Goal: Task Accomplishment & Management: Use online tool/utility

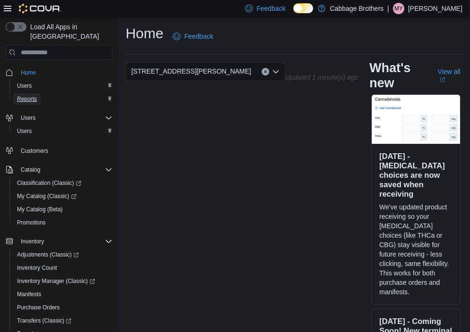
click at [32, 95] on span "Reports" at bounding box center [27, 99] width 20 height 8
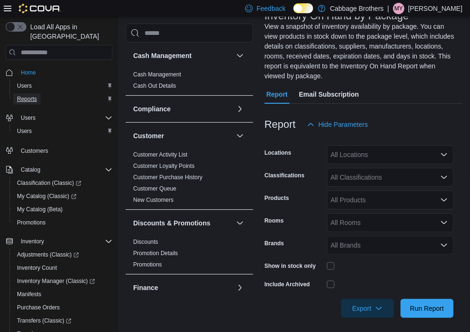
scroll to position [71, 0]
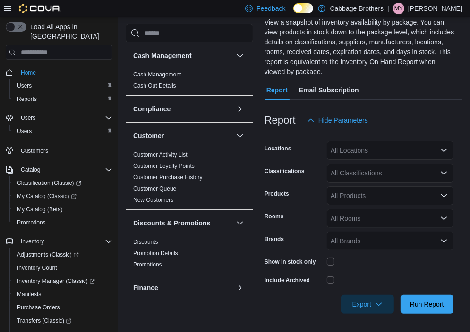
click at [351, 145] on div "All Locations" at bounding box center [390, 150] width 127 height 19
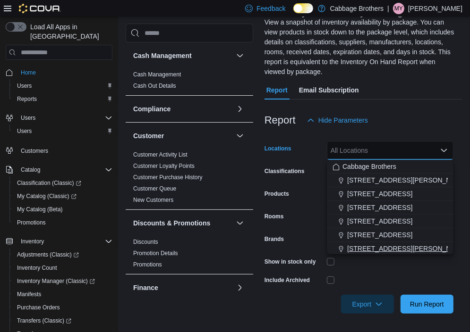
click at [354, 247] on span "830 Upper James Street" at bounding box center [407, 248] width 120 height 9
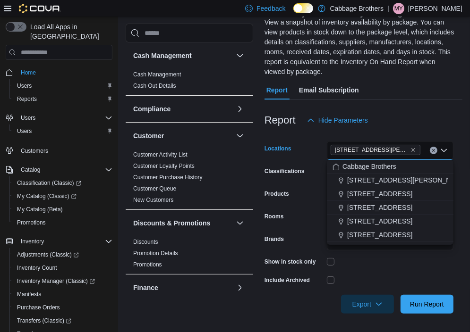
click at [343, 267] on div at bounding box center [390, 261] width 127 height 15
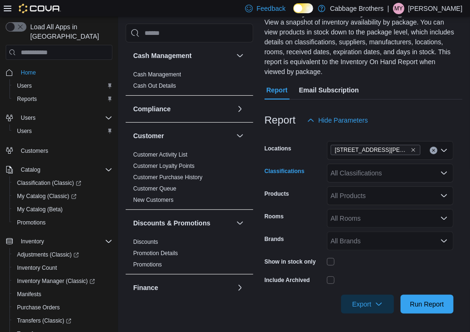
click at [348, 176] on div "All Classifications" at bounding box center [390, 173] width 127 height 19
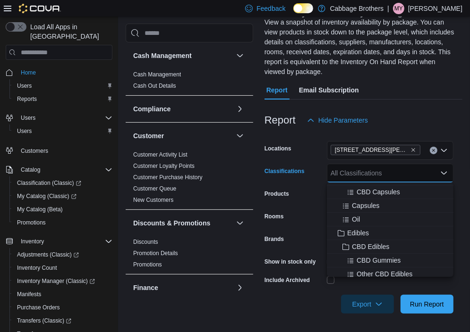
scroll to position [142, 0]
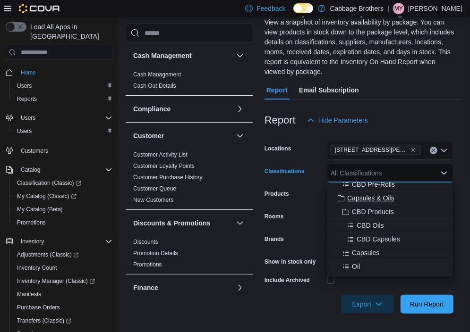
click at [361, 196] on span "Capsules & Oils" at bounding box center [370, 198] width 47 height 9
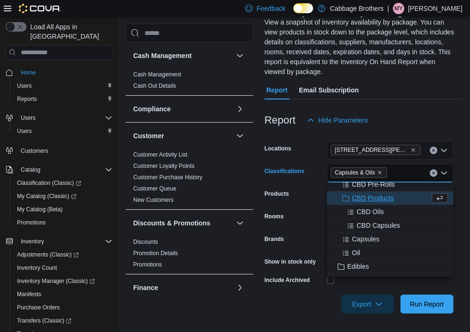
click at [299, 297] on div "Export Run Report" at bounding box center [358, 304] width 189 height 19
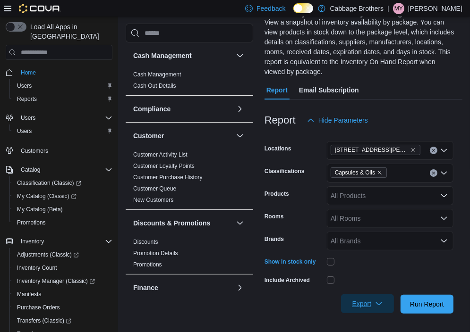
click at [357, 303] on span "Export" at bounding box center [367, 304] width 42 height 19
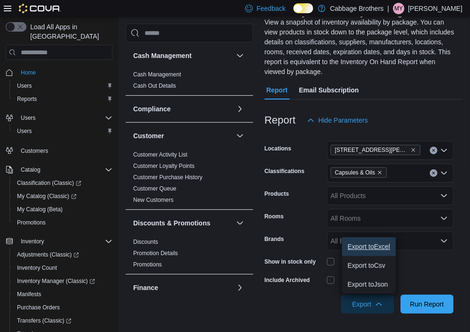
click at [353, 249] on span "Export to Excel" at bounding box center [368, 247] width 42 height 8
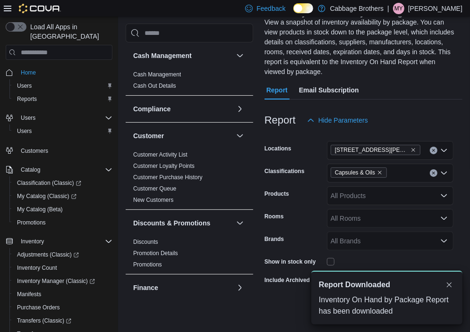
scroll to position [0, 0]
click at [380, 172] on icon "Remove Capsules & Oils from selection in this group" at bounding box center [380, 173] width 6 height 6
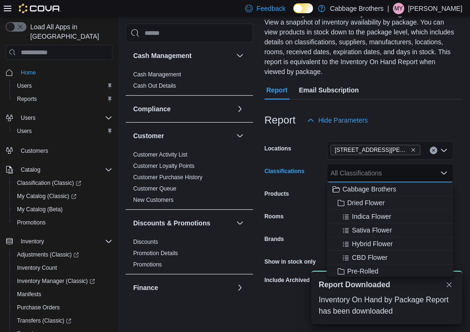
click at [378, 173] on div "All Classifications Combo box. Selected. Combo box input. All Classifications. …" at bounding box center [390, 173] width 127 height 19
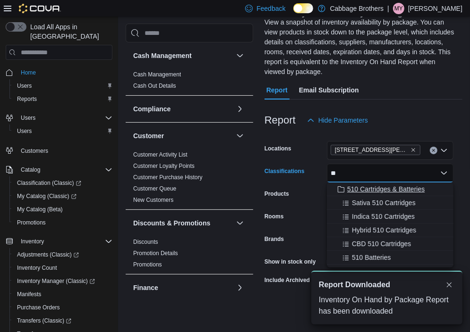
type input "**"
click at [360, 192] on span "510 Cartridges & Batteries" at bounding box center [385, 189] width 77 height 9
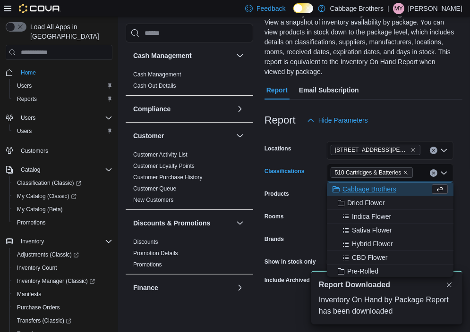
click at [291, 296] on div "A new notification appears Report Downloaded Inventory On Hand by Package Repor…" at bounding box center [375, 297] width 189 height 69
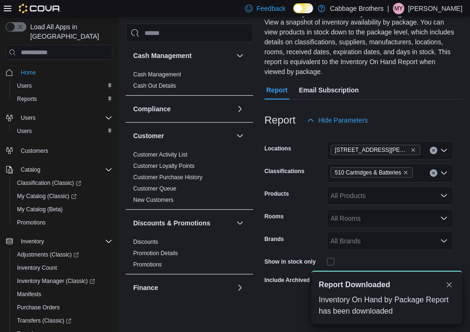
click at [285, 311] on div "A new notification appears Report Downloaded Inventory On Hand by Package Repor…" at bounding box center [375, 297] width 189 height 69
click at [448, 286] on button "Dismiss toast" at bounding box center [448, 284] width 11 height 11
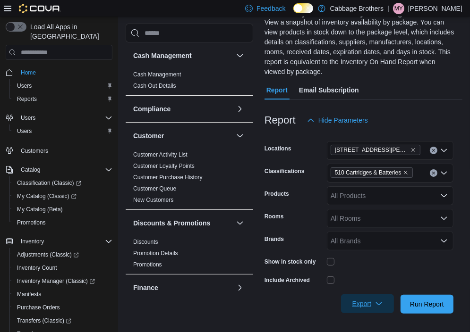
click at [363, 300] on span "Export" at bounding box center [367, 304] width 42 height 19
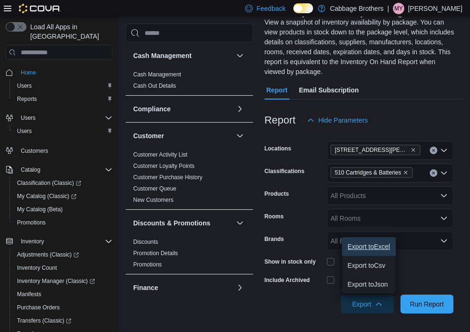
click at [364, 248] on span "Export to Excel" at bounding box center [368, 247] width 42 height 8
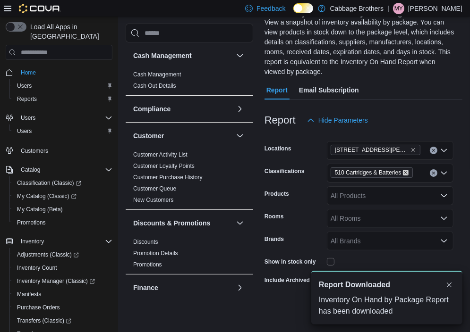
click at [405, 170] on icon "Remove 510 Cartridges & Batteries from selection in this group" at bounding box center [406, 173] width 6 height 6
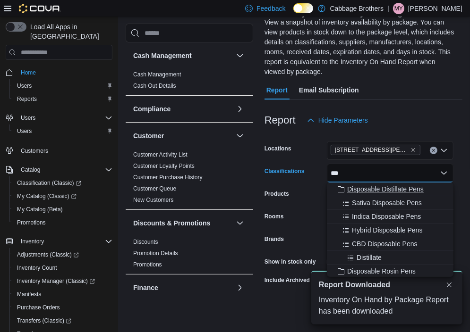
type input "***"
click at [361, 189] on span "Disposable Distillate Pens" at bounding box center [385, 189] width 76 height 9
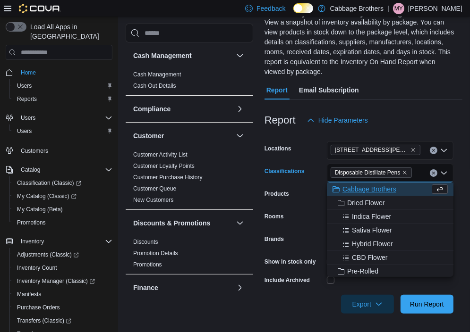
click at [314, 291] on div at bounding box center [363, 291] width 198 height 8
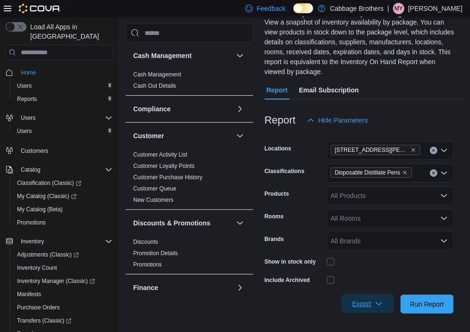
click at [352, 300] on span "Export" at bounding box center [367, 304] width 42 height 19
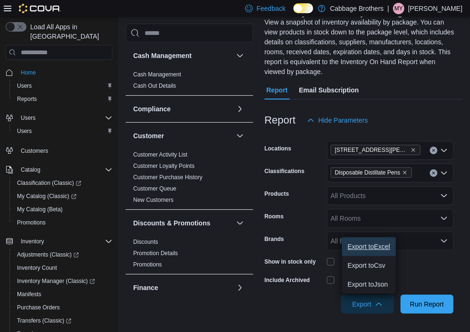
click at [354, 249] on span "Export to Excel" at bounding box center [368, 247] width 42 height 8
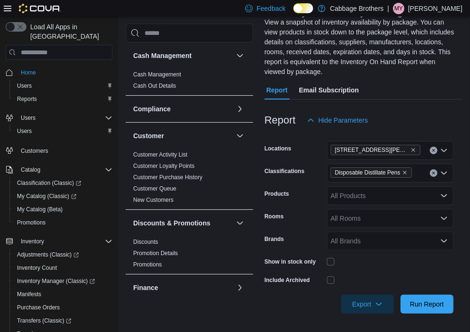
click at [215, 21] on div "Cash Management Cash Management Cash Out Details Compliance OCS Transaction Sub…" at bounding box center [294, 158] width 337 height 334
